Goal: Task Accomplishment & Management: Manage account settings

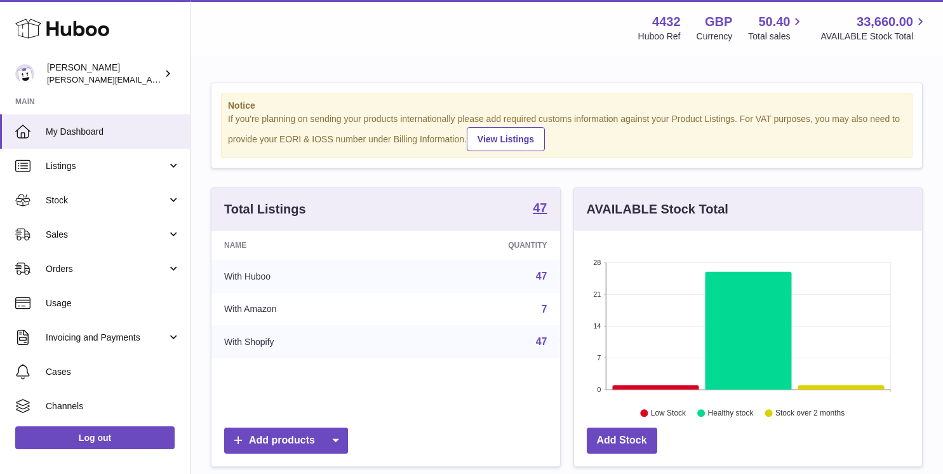
scroll to position [198, 348]
click at [113, 299] on span "Usage" at bounding box center [113, 303] width 135 height 12
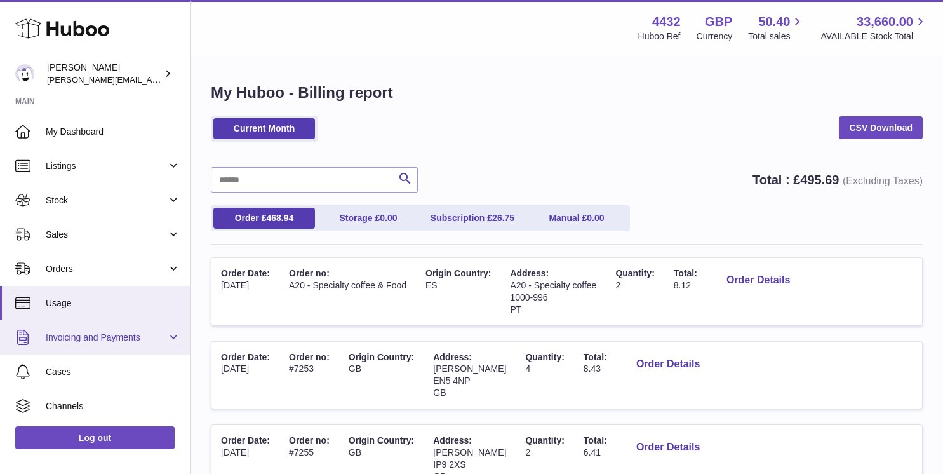
click at [114, 337] on span "Invoicing and Payments" at bounding box center [106, 338] width 121 height 12
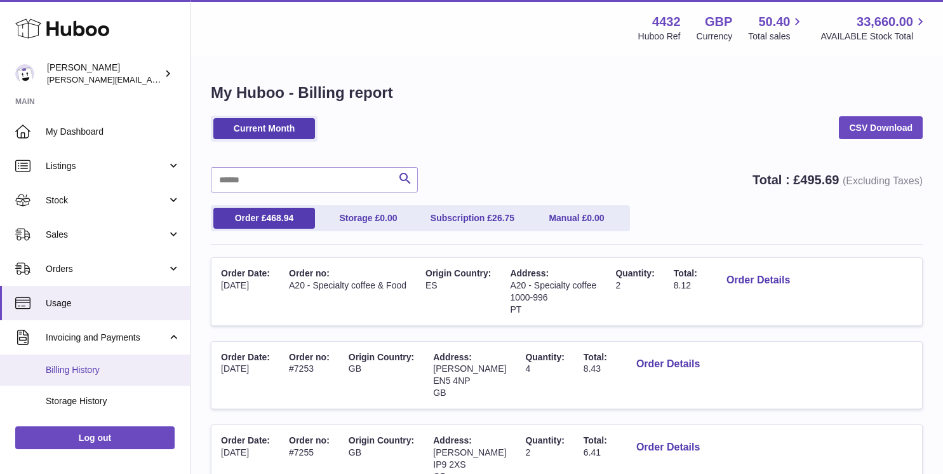
click at [105, 366] on span "Billing History" at bounding box center [113, 370] width 135 height 12
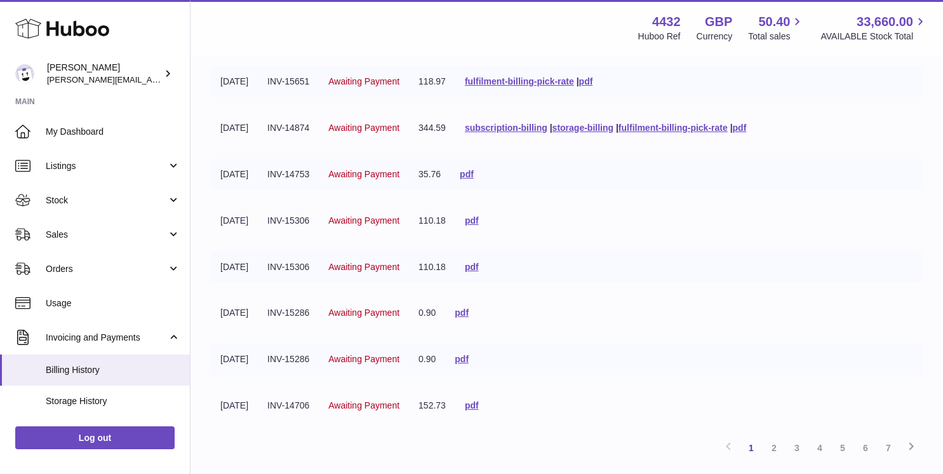
scroll to position [332, 0]
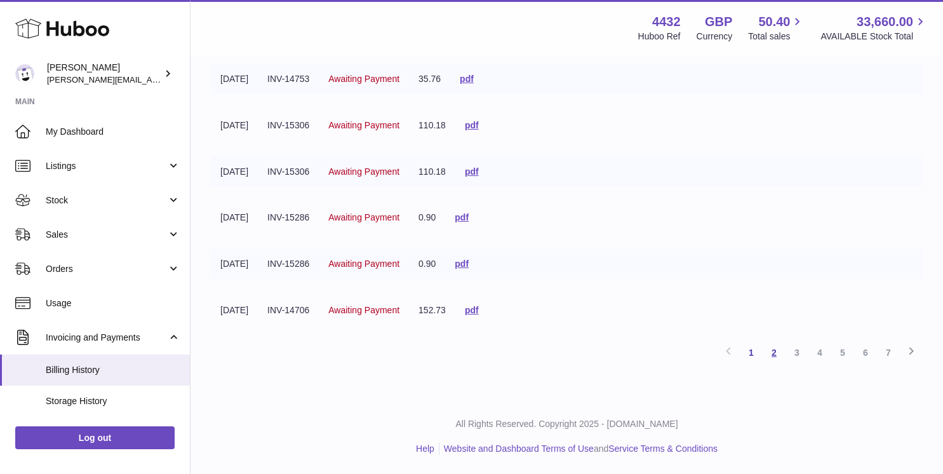
click at [774, 349] on link "2" at bounding box center [774, 352] width 23 height 23
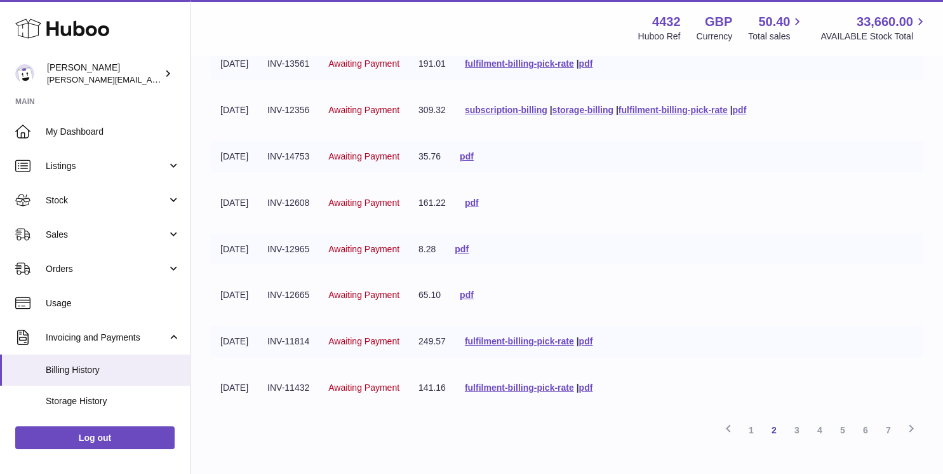
scroll to position [262, 0]
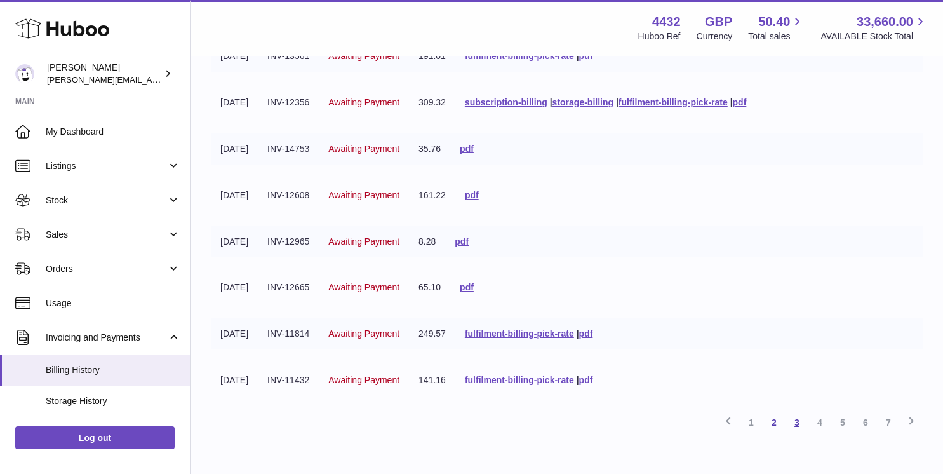
click at [796, 422] on link "3" at bounding box center [797, 422] width 23 height 23
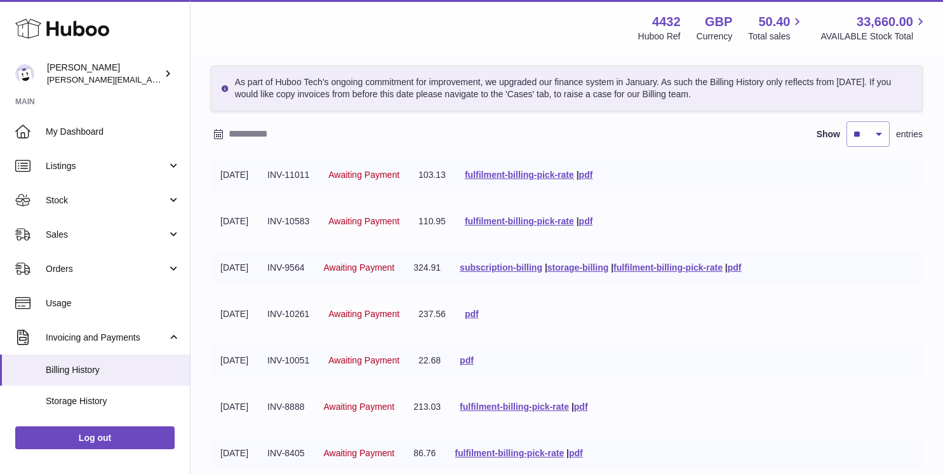
scroll to position [36, 0]
